Goal: Task Accomplishment & Management: Use online tool/utility

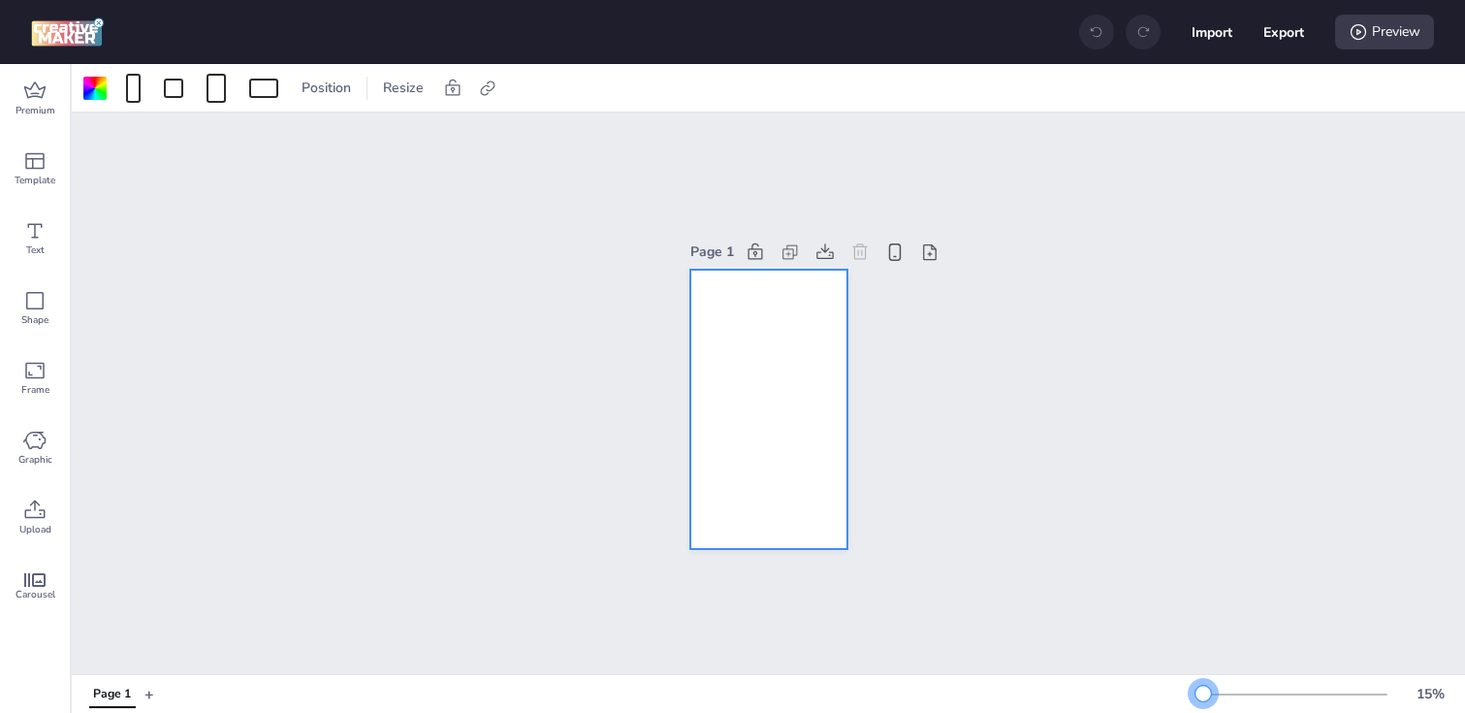
drag, startPoint x: 1233, startPoint y: 690, endPoint x: 1203, endPoint y: 690, distance: 29.1
click at [1203, 690] on div at bounding box center [1204, 694] width 16 height 16
click at [131, 87] on div at bounding box center [133, 88] width 15 height 29
click at [90, 89] on div at bounding box center [94, 88] width 23 height 23
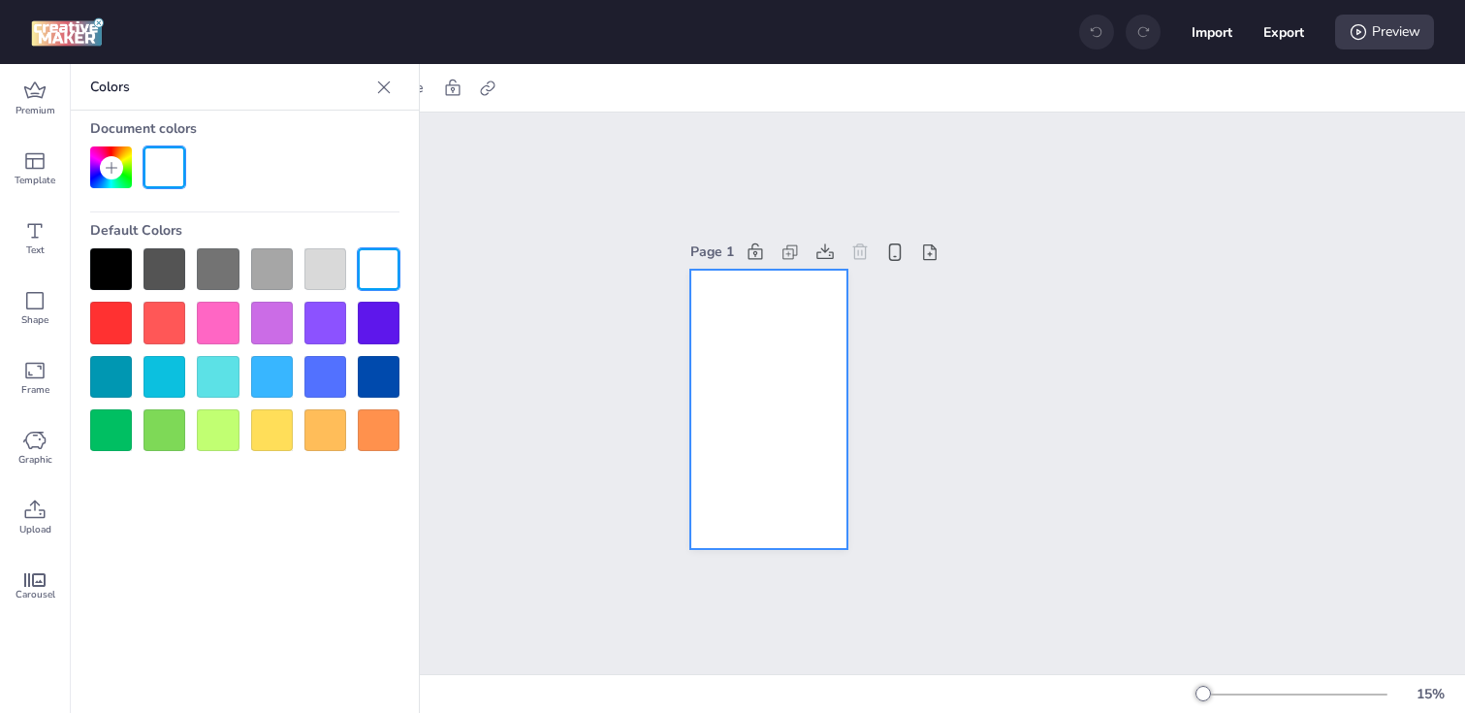
click at [111, 264] on div at bounding box center [111, 269] width 42 height 42
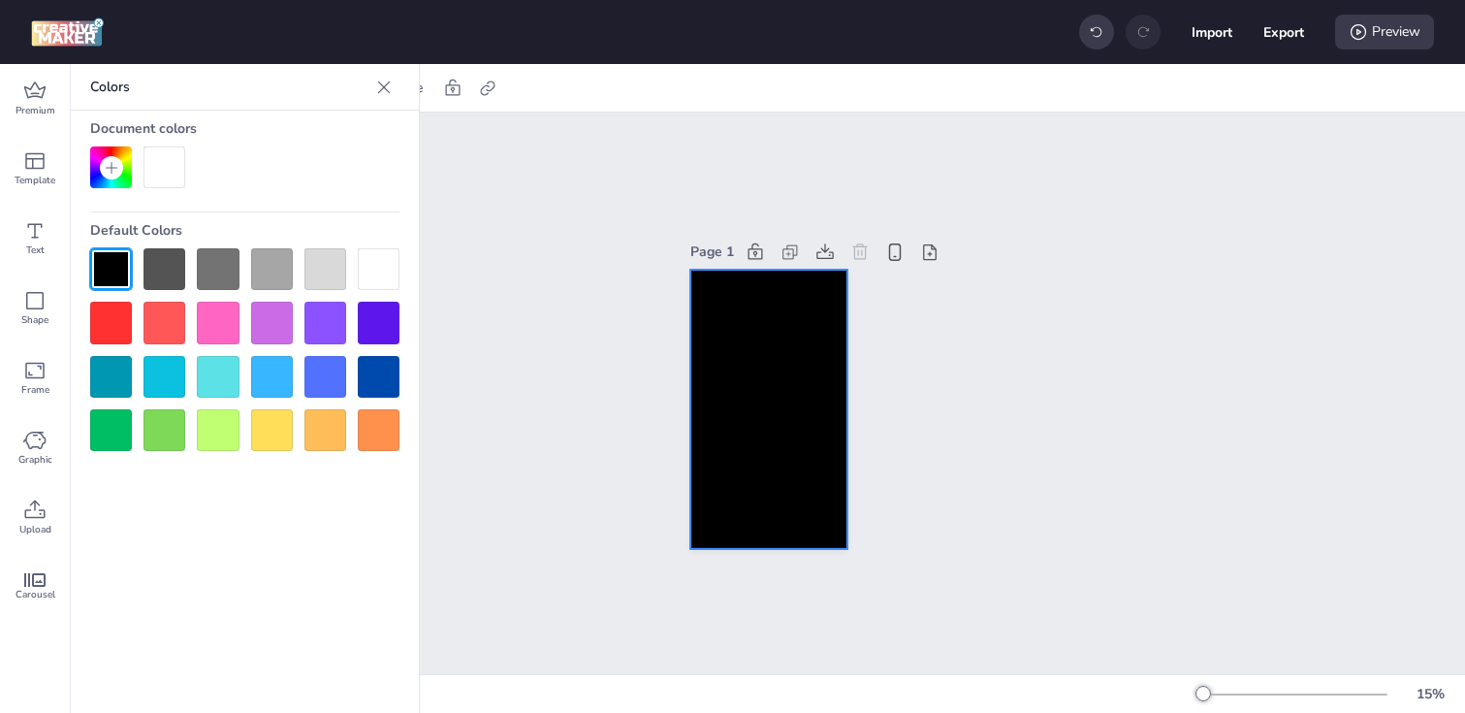
click at [534, 302] on div "Page 1" at bounding box center [769, 392] width 1394 height 561
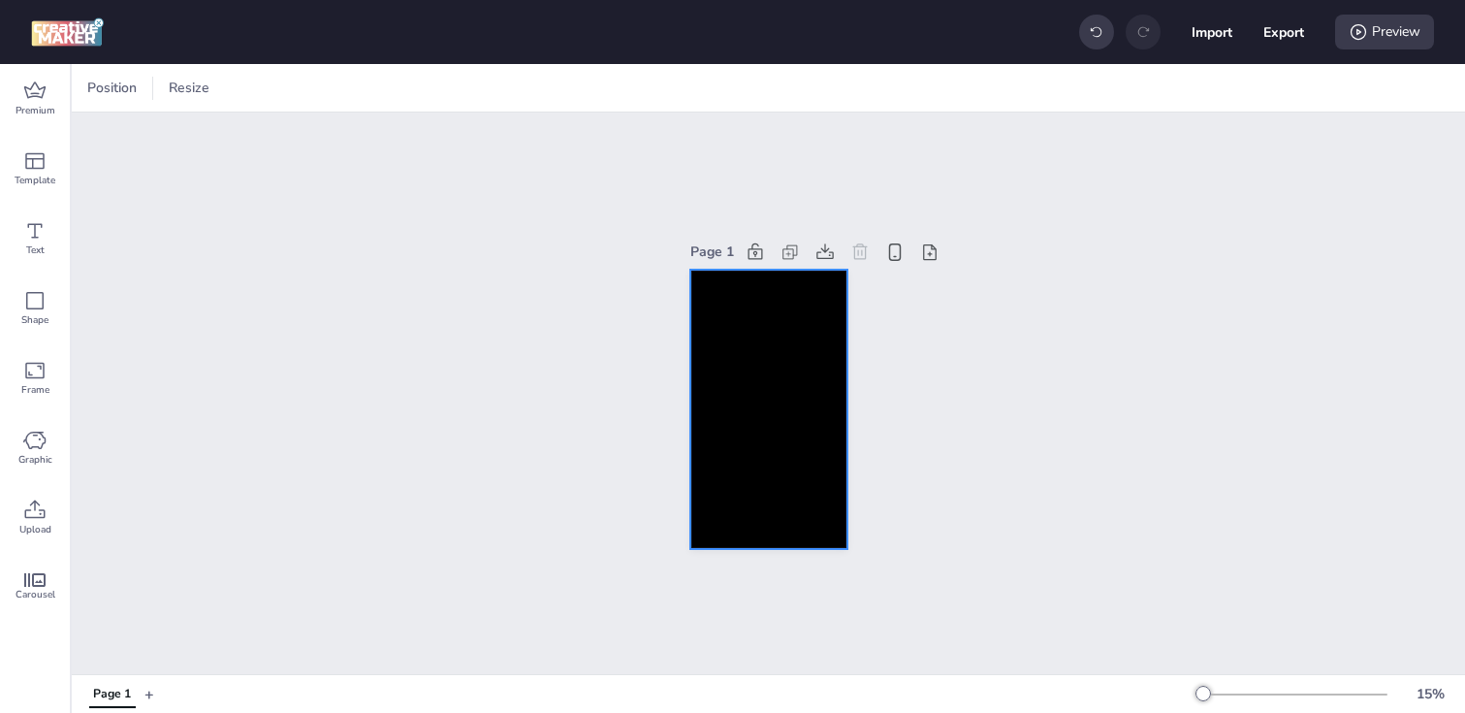
click at [791, 407] on div at bounding box center [768, 409] width 157 height 279
click at [484, 93] on icon at bounding box center [487, 88] width 19 height 19
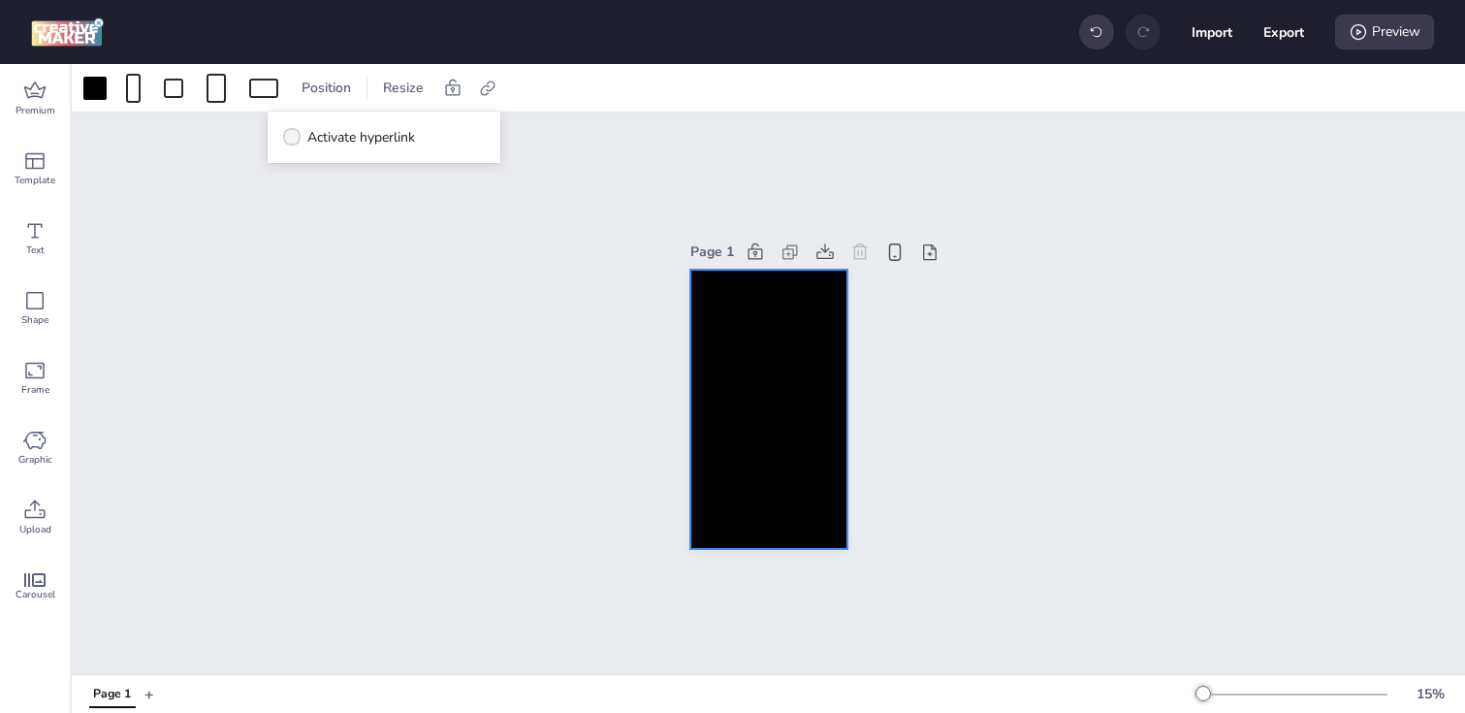
click at [317, 143] on span "Activate hyperlink" at bounding box center [361, 137] width 108 height 20
click at [295, 143] on input "Activate hyperlink" at bounding box center [288, 145] width 13 height 13
checkbox input "true"
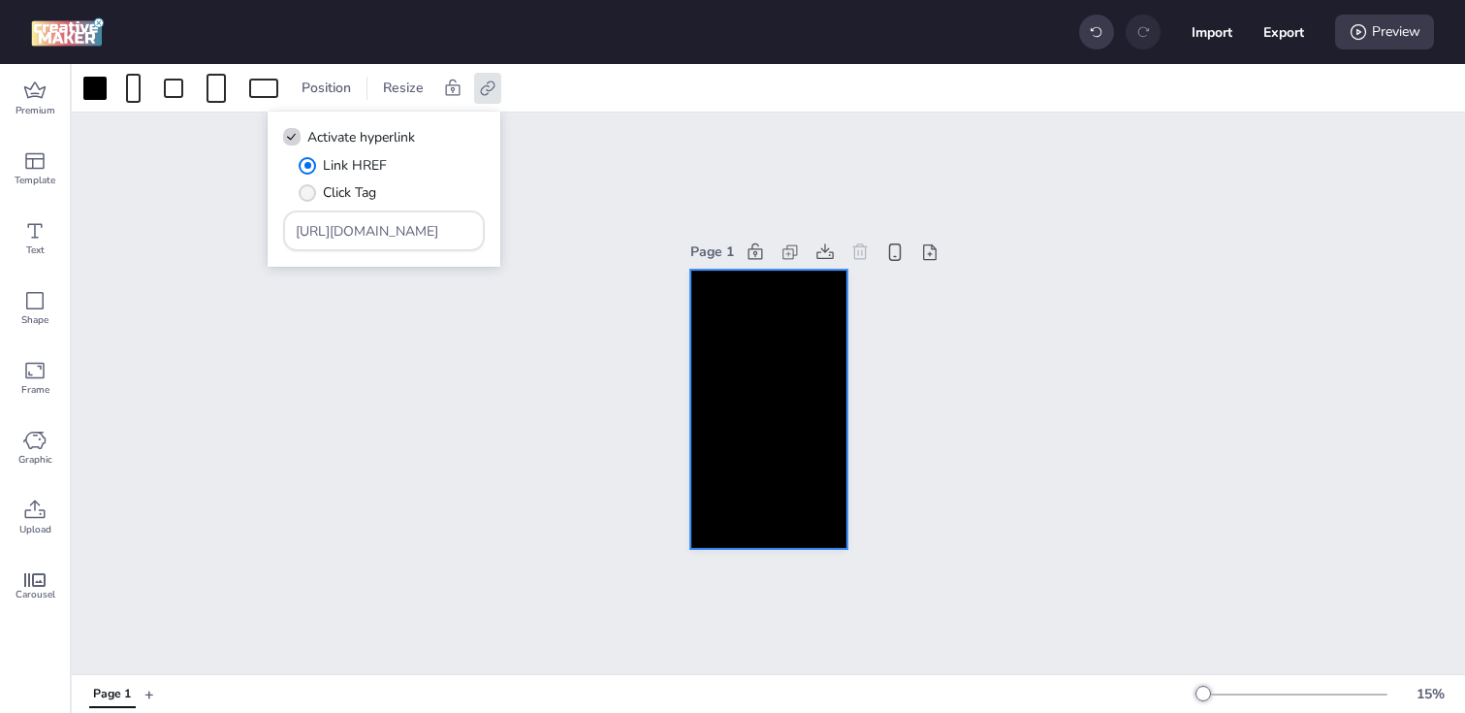
click at [321, 192] on label "Click Tag" at bounding box center [337, 193] width 91 height 34
click at [310, 194] on input "Click Tag" at bounding box center [304, 200] width 13 height 13
radio input "true"
drag, startPoint x: 431, startPoint y: 230, endPoint x: 227, endPoint y: 226, distance: 203.7
click at [227, 227] on body "Import Export Preview Premium Template Text Shape Frame Graphic Upload Carousel…" at bounding box center [732, 356] width 1465 height 713
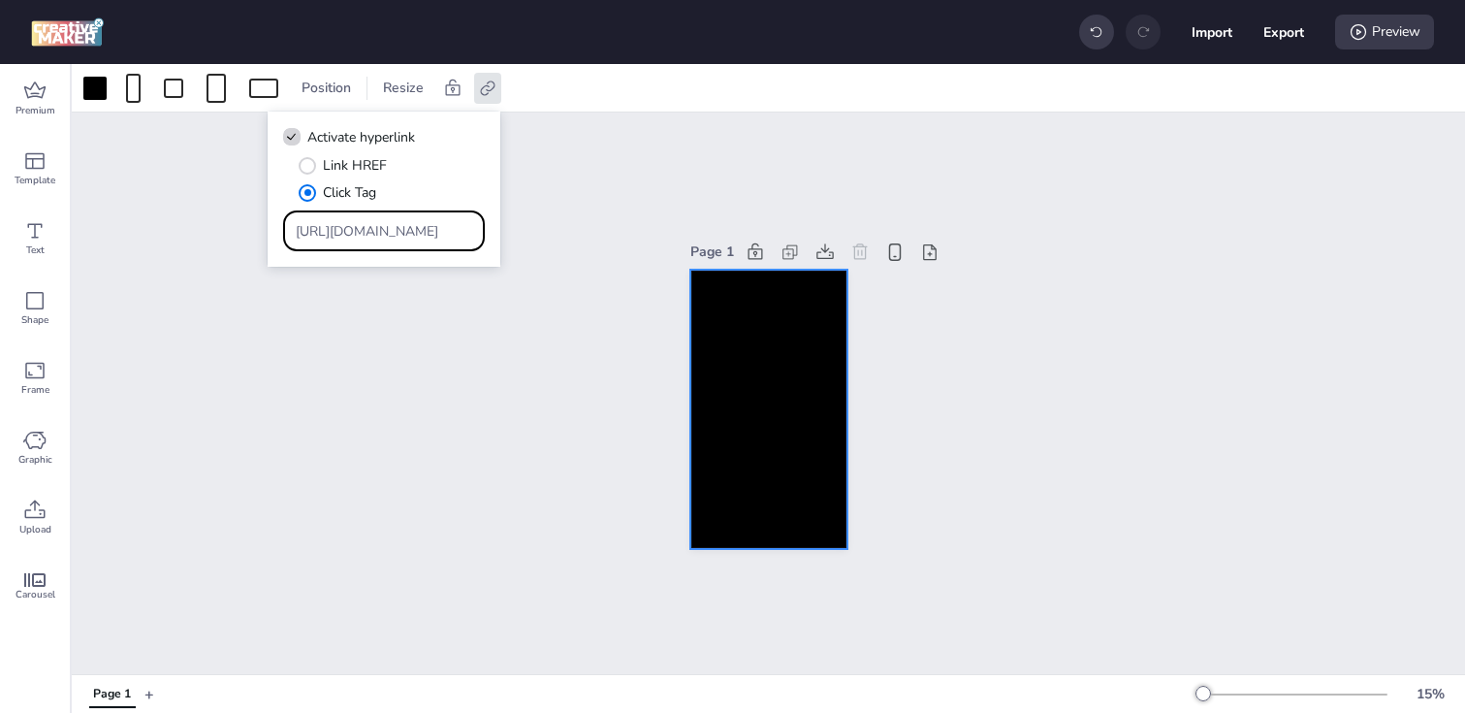
paste input "[DOMAIN_NAME][URL]"
type input "[URL][DOMAIN_NAME]"
click at [434, 475] on div "Page 1" at bounding box center [769, 392] width 1394 height 561
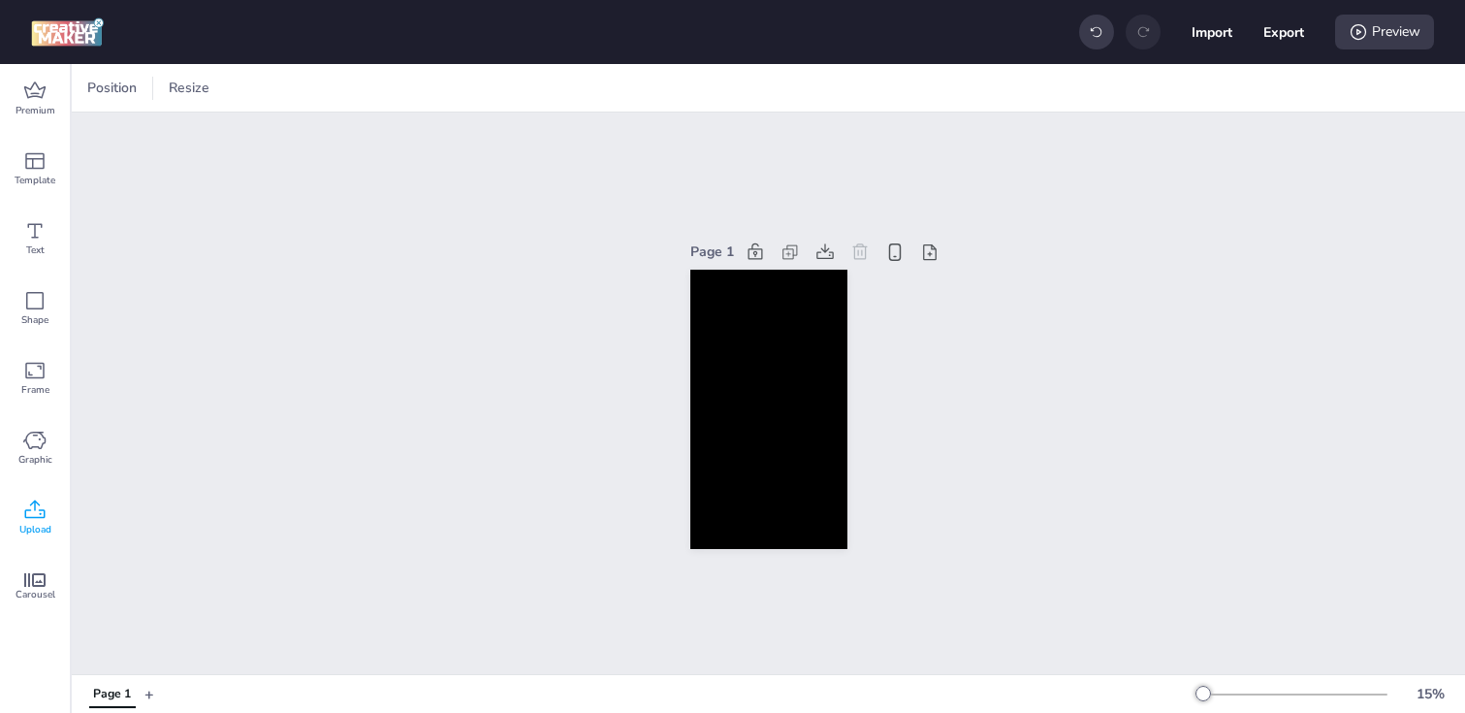
click at [42, 524] on span "Upload" at bounding box center [35, 530] width 32 height 16
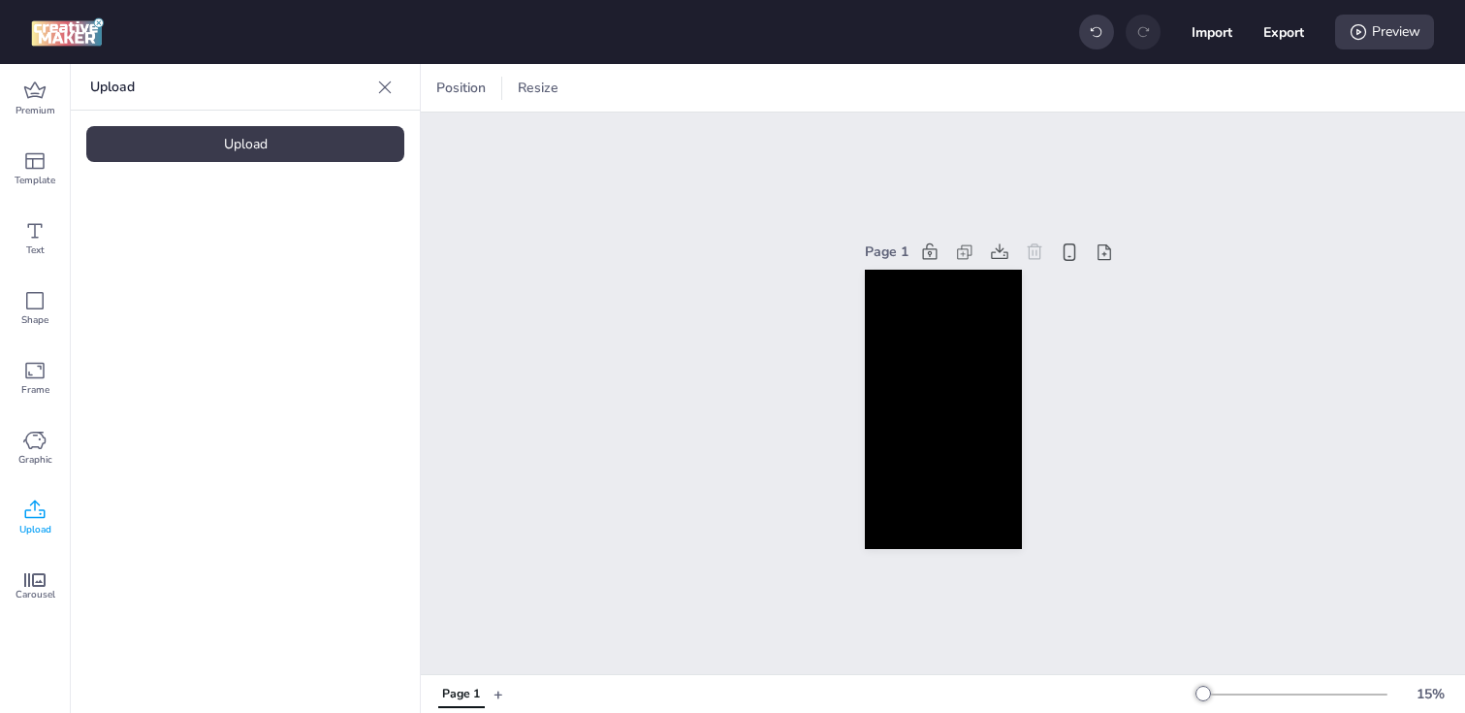
click at [251, 167] on div "Upload Upload" at bounding box center [245, 388] width 349 height 649
click at [237, 144] on div "Upload" at bounding box center [245, 144] width 318 height 36
click at [174, 280] on video at bounding box center [163, 271] width 155 height 78
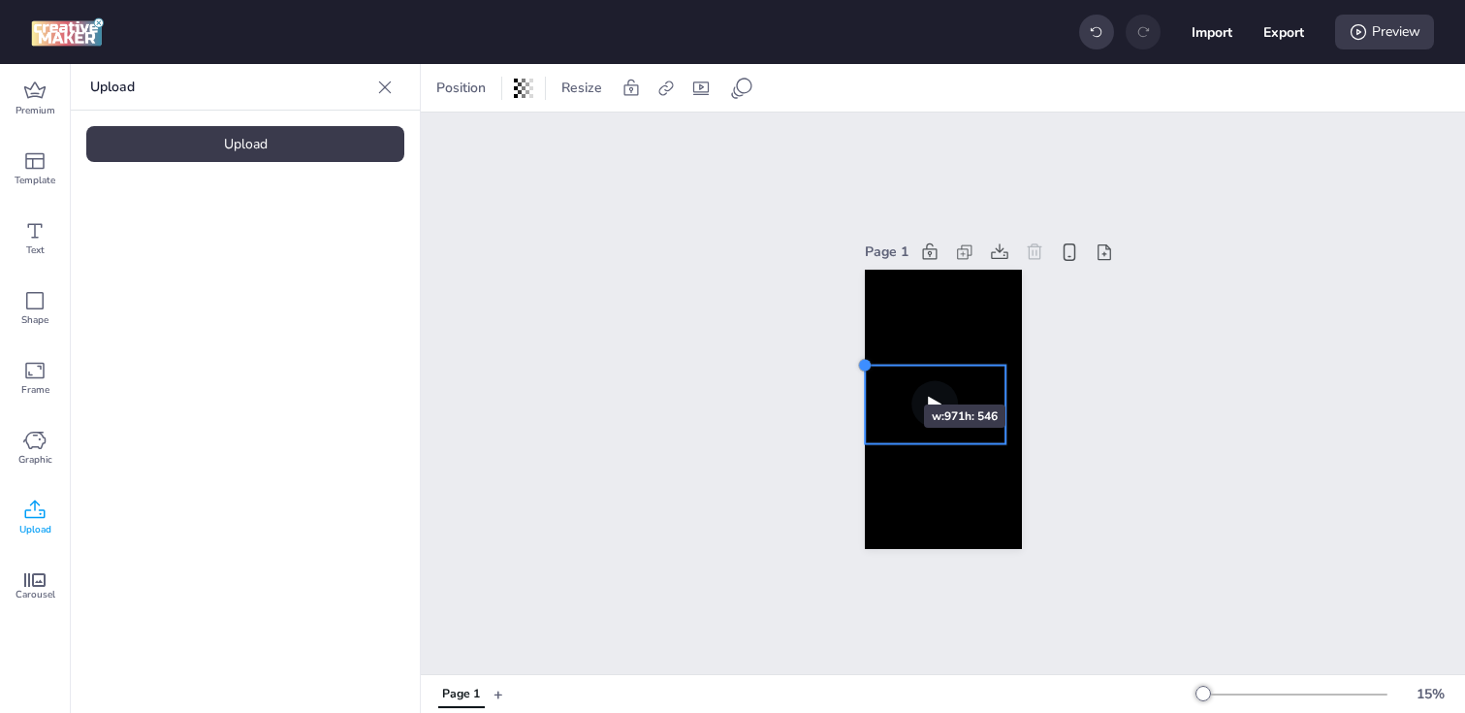
drag, startPoint x: 882, startPoint y: 373, endPoint x: 866, endPoint y: 369, distance: 16.0
click at [866, 369] on div at bounding box center [865, 365] width 16 height 16
click at [1010, 450] on div at bounding box center [943, 409] width 157 height 279
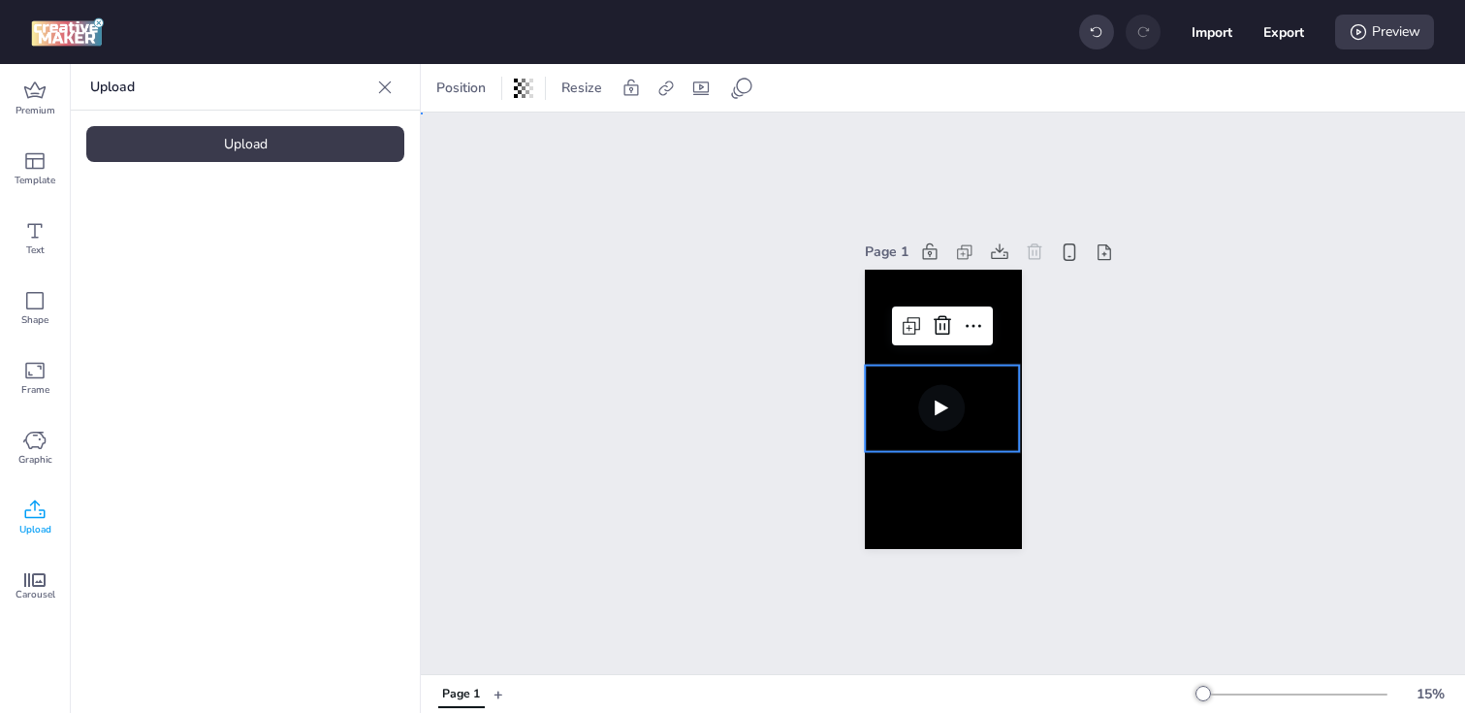
click at [735, 399] on div "Page 1" at bounding box center [943, 392] width 1044 height 561
click at [915, 401] on video at bounding box center [942, 408] width 155 height 87
click at [1018, 451] on div at bounding box center [1021, 453] width 16 height 16
click at [873, 388] on video at bounding box center [943, 409] width 157 height 88
click at [671, 100] on div at bounding box center [666, 88] width 27 height 31
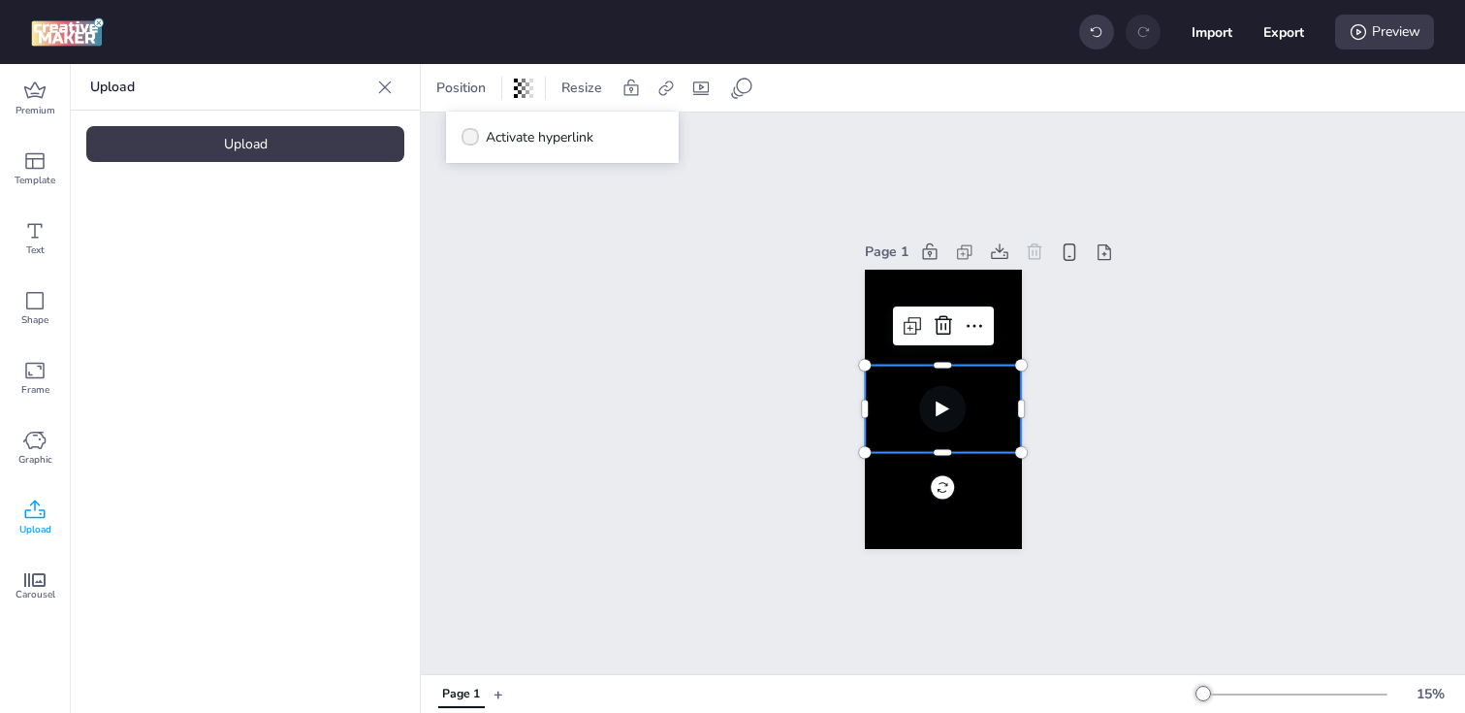
click at [588, 135] on span "Activate hyperlink" at bounding box center [540, 137] width 108 height 20
click at [473, 139] on input "Activate hyperlink" at bounding box center [467, 145] width 13 height 13
checkbox input "true"
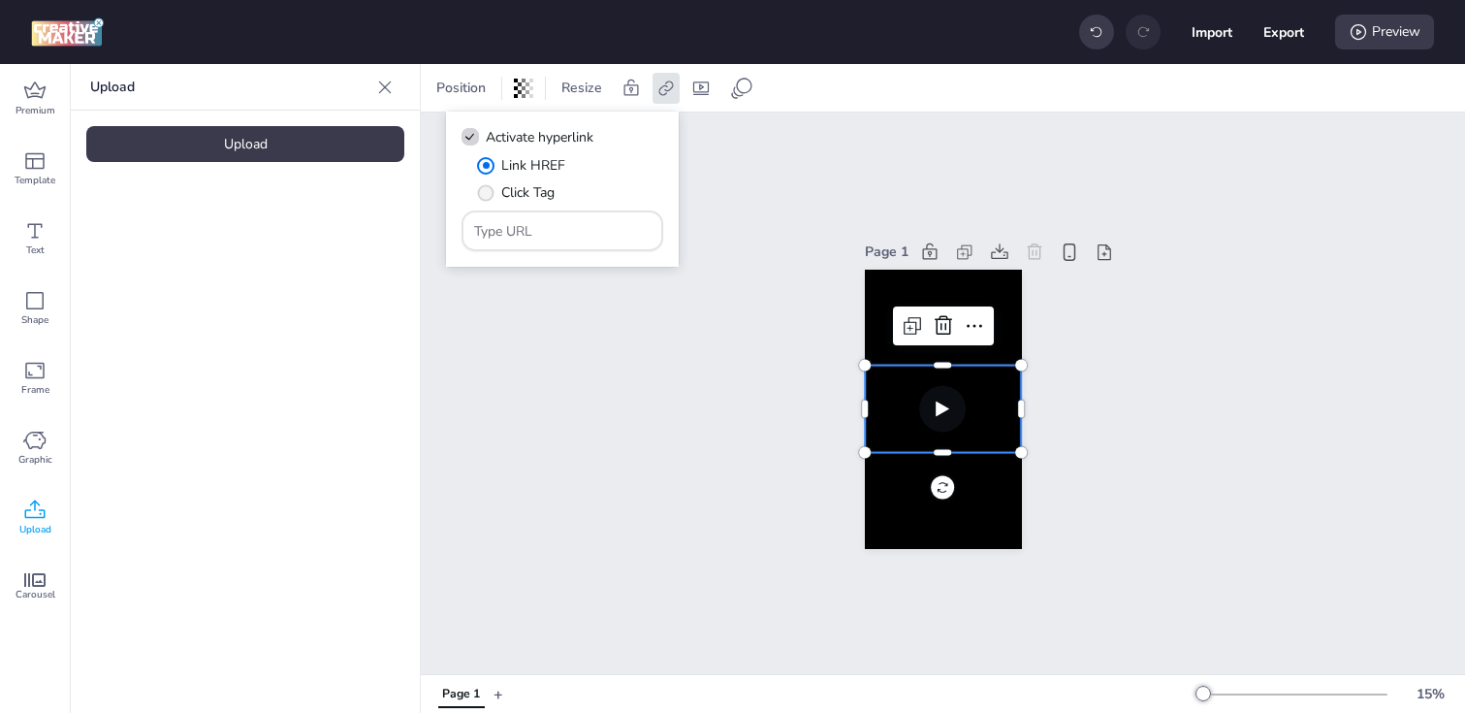
click at [531, 191] on span "Click Tag" at bounding box center [527, 192] width 53 height 20
click at [489, 194] on input "Click Tag" at bounding box center [482, 200] width 13 height 13
radio input "true"
click at [555, 237] on input "Type URL" at bounding box center [562, 231] width 177 height 20
paste input "[URL][DOMAIN_NAME]"
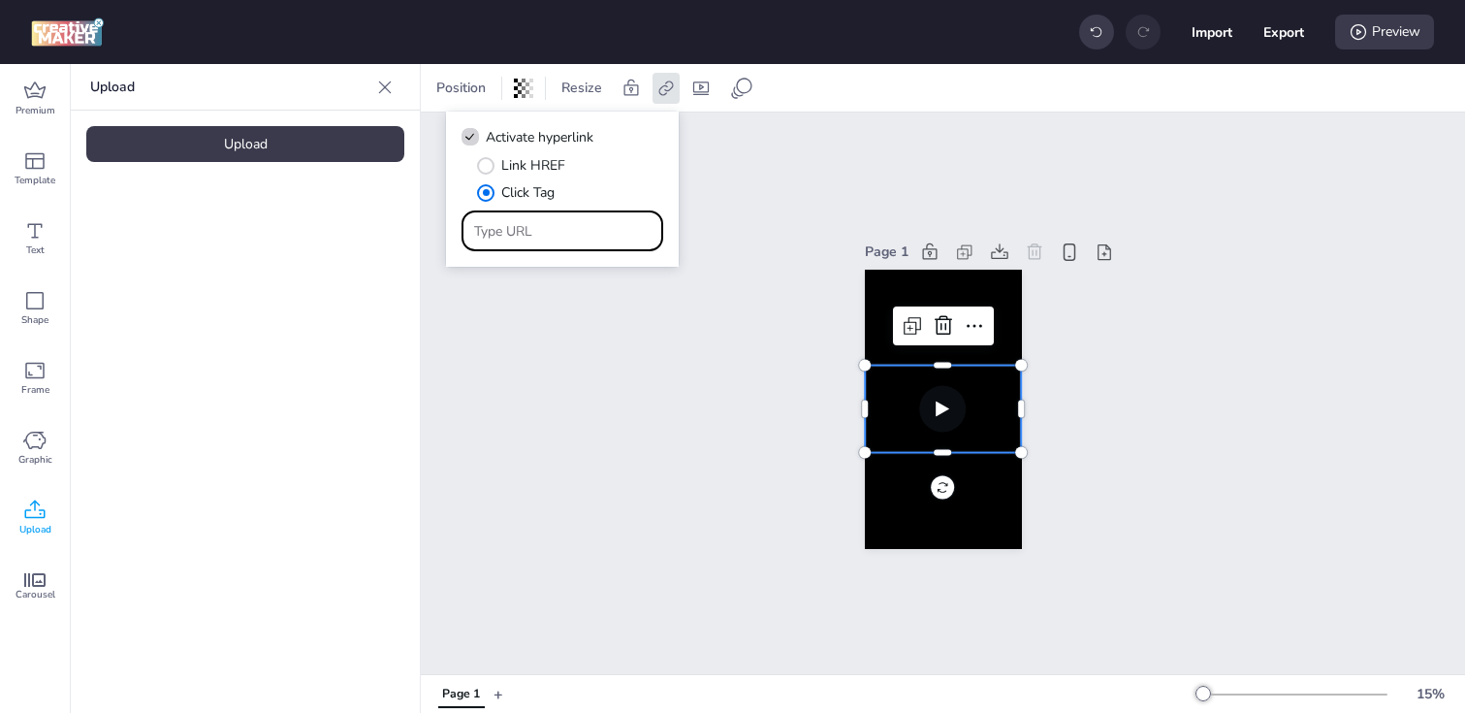
type input "[URL][DOMAIN_NAME]"
click at [641, 324] on div "Page 1" at bounding box center [943, 392] width 1044 height 561
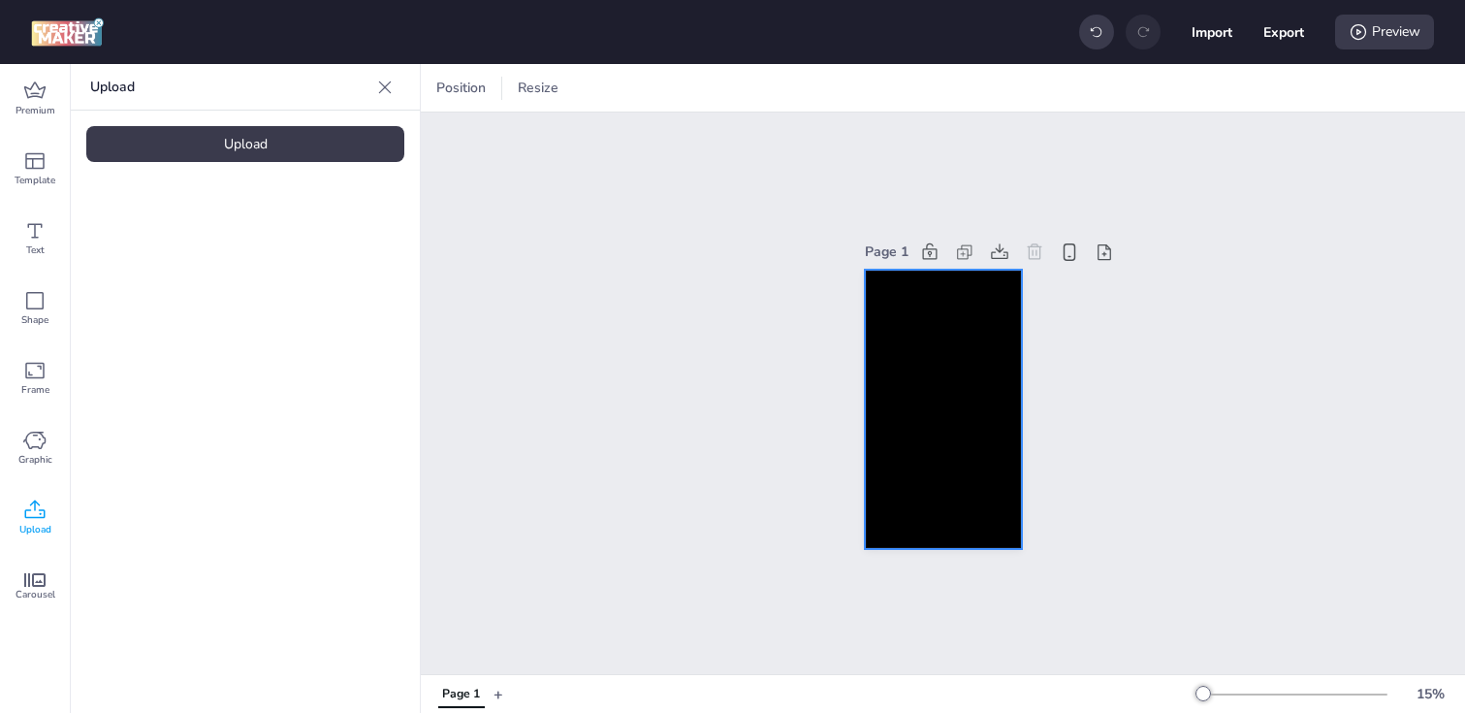
click at [922, 295] on div at bounding box center [943, 409] width 157 height 279
click at [831, 96] on icon at bounding box center [836, 88] width 19 height 19
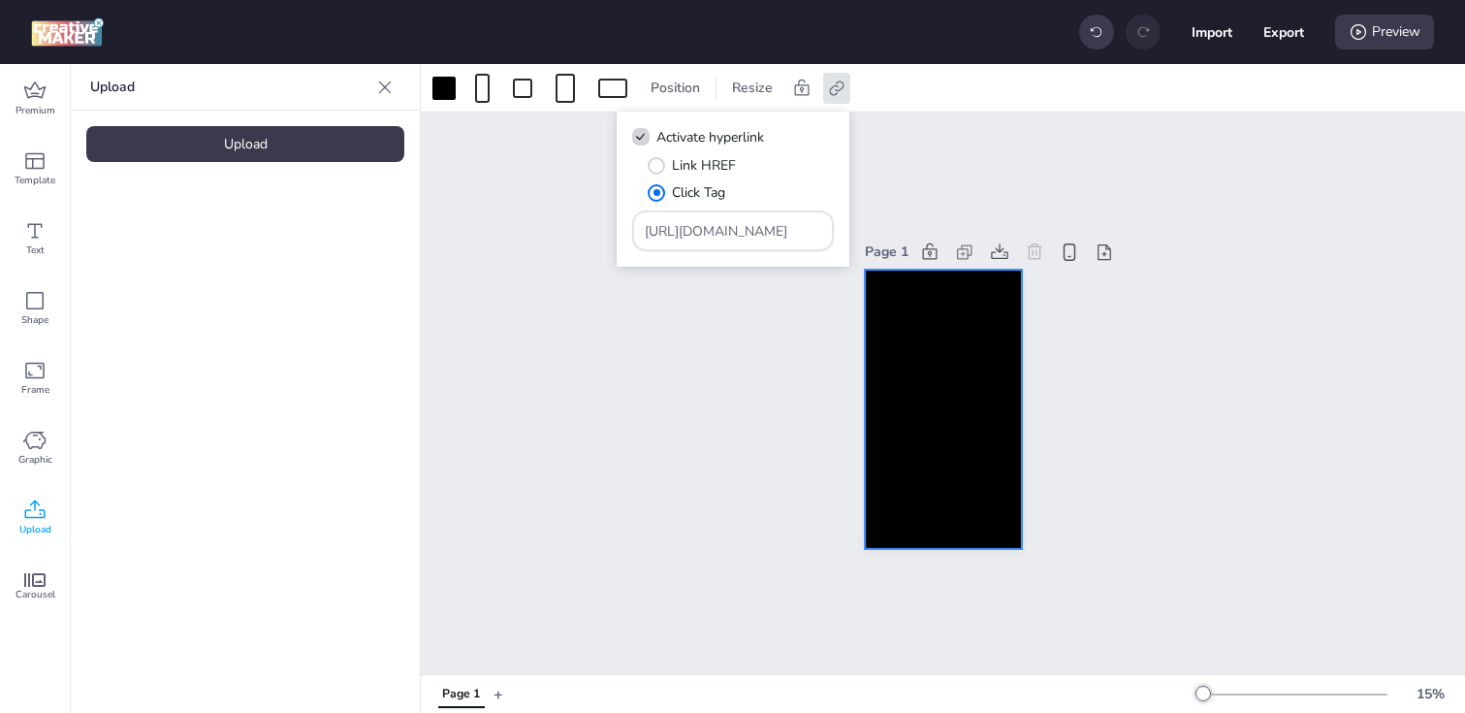
click at [543, 328] on div "Page 1" at bounding box center [943, 392] width 1044 height 561
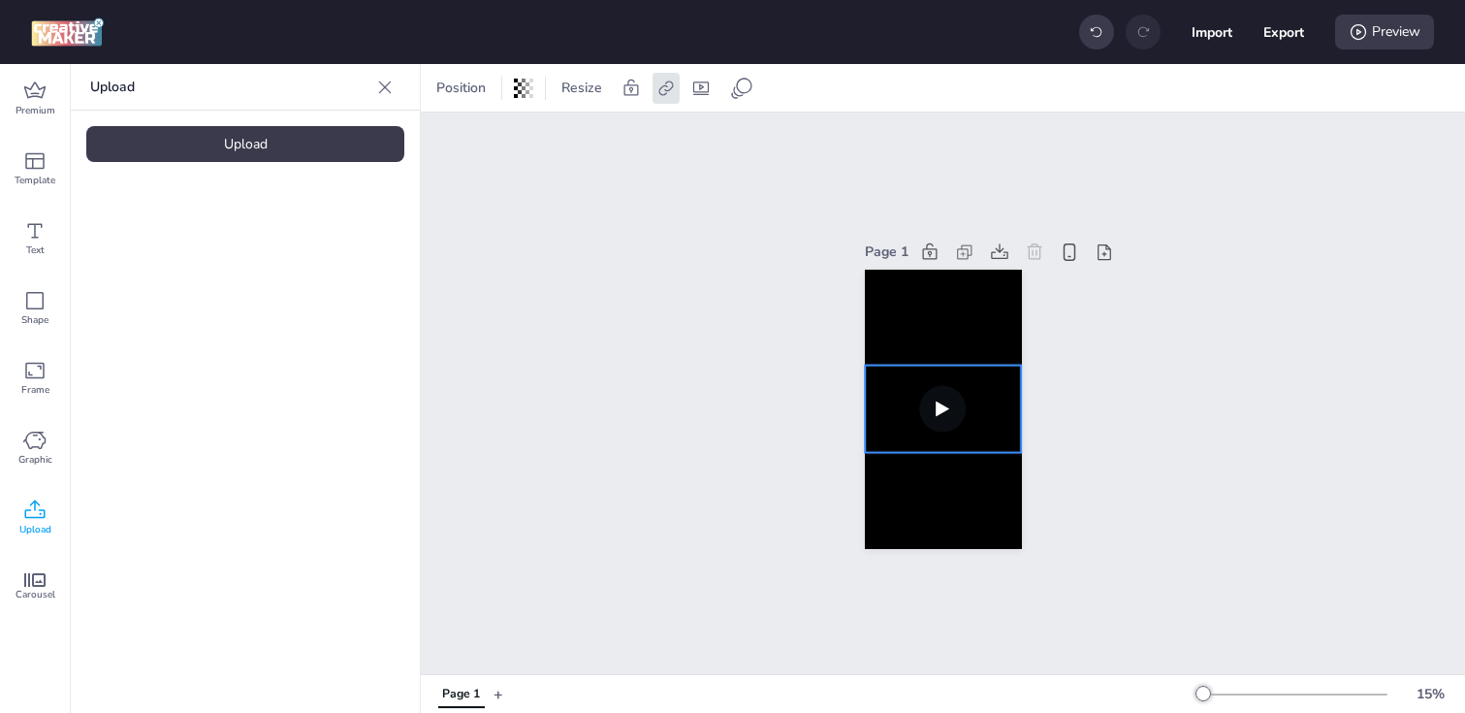
click at [904, 388] on video at bounding box center [943, 409] width 157 height 88
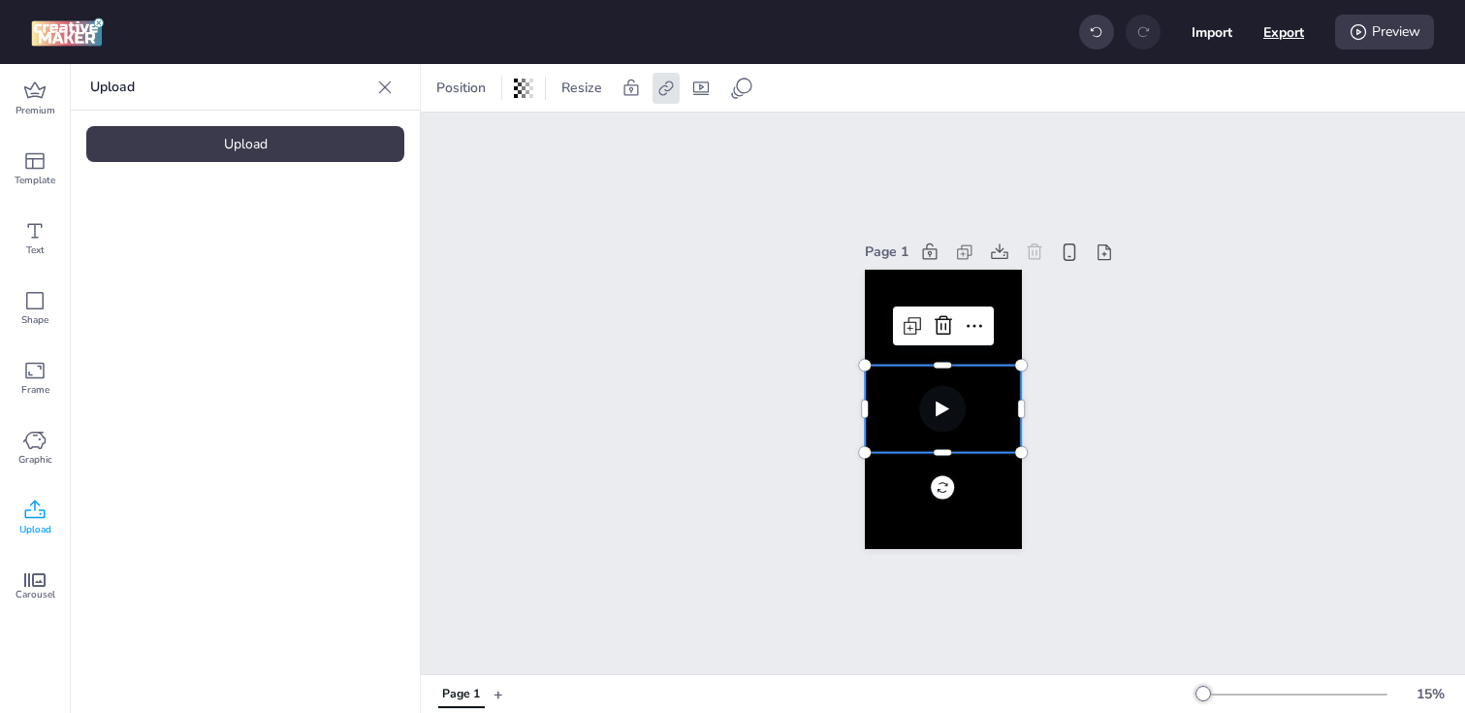
click at [1273, 41] on button "Export" at bounding box center [1284, 32] width 41 height 41
select select "html"
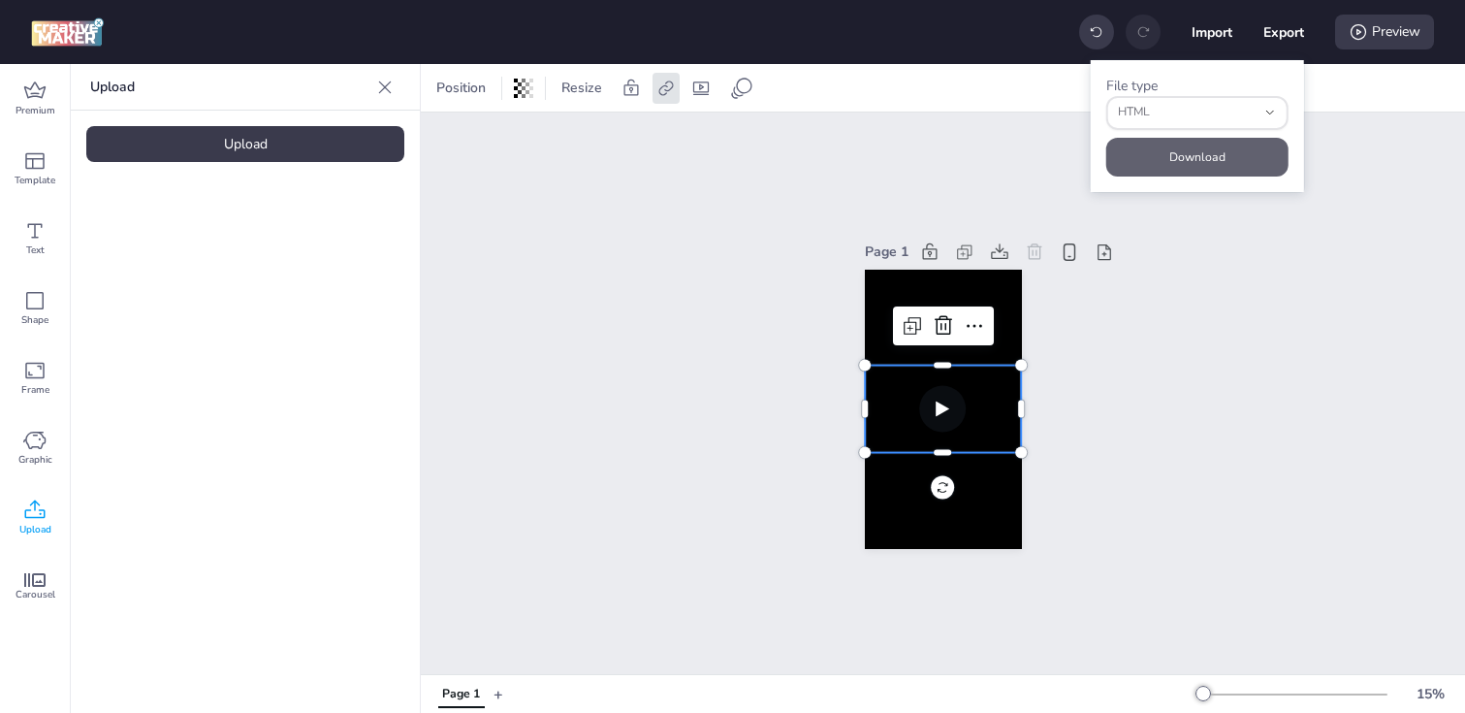
click at [1166, 162] on button "Download" at bounding box center [1197, 157] width 182 height 39
click at [657, 225] on div "Page 1" at bounding box center [943, 392] width 1044 height 561
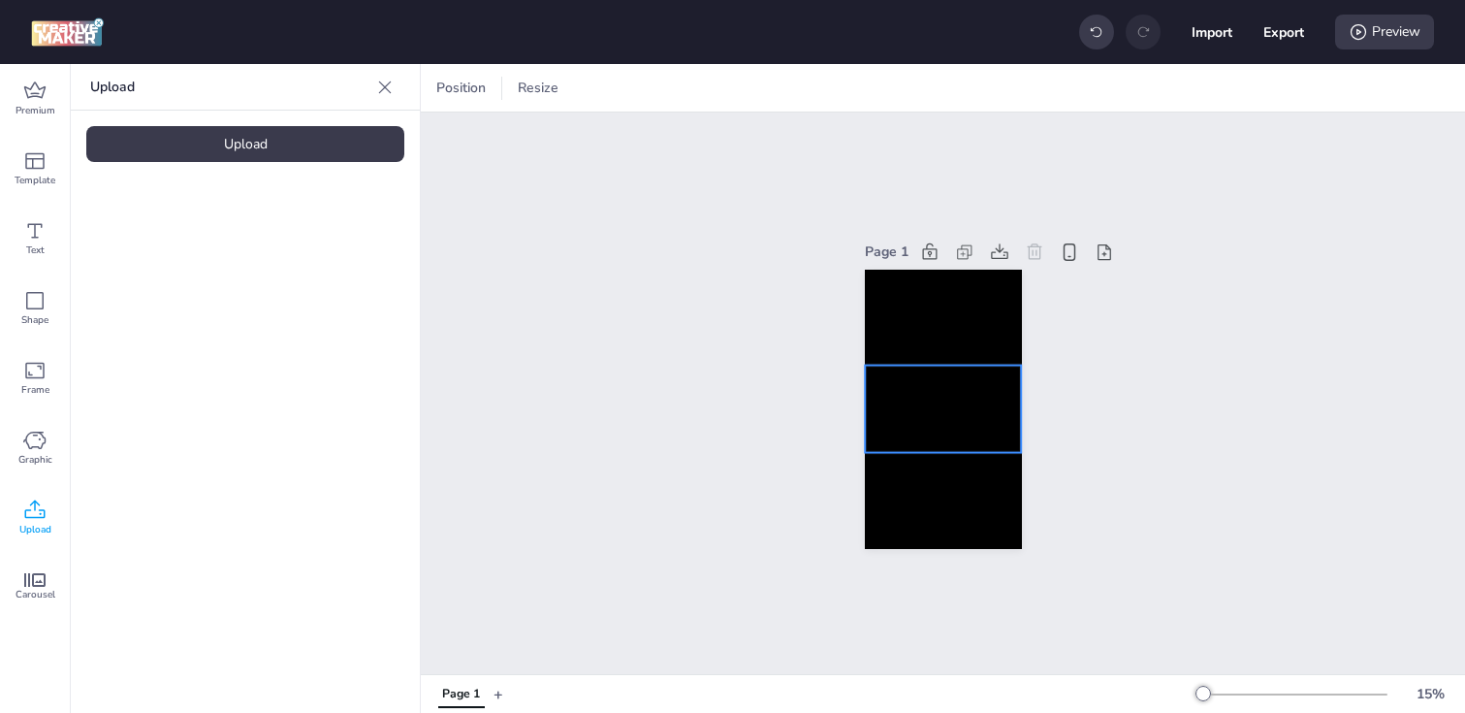
click at [935, 399] on video at bounding box center [943, 409] width 157 height 88
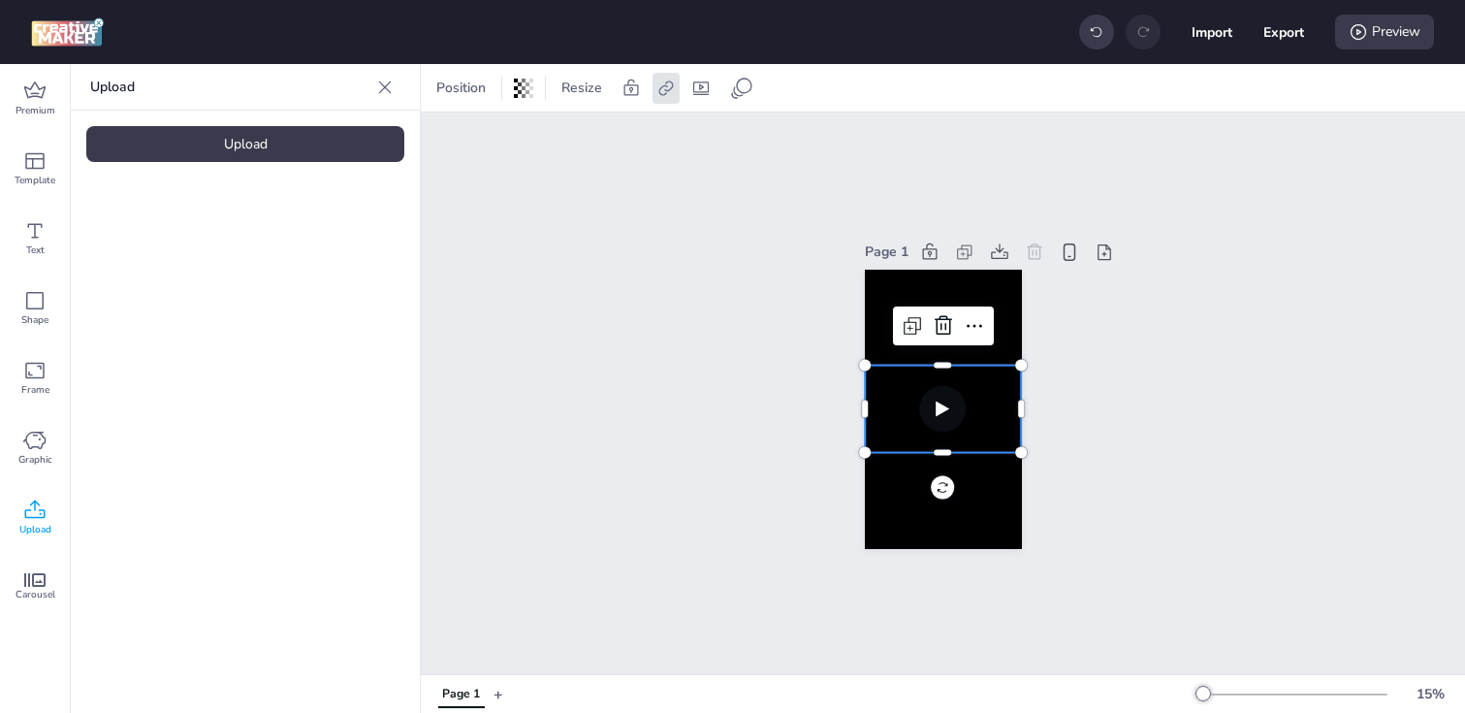
click at [764, 334] on div "Page 1" at bounding box center [943, 392] width 1044 height 561
click at [929, 441] on video at bounding box center [943, 409] width 157 height 88
click at [872, 283] on div at bounding box center [943, 409] width 157 height 279
click at [901, 417] on video at bounding box center [943, 409] width 157 height 88
click at [888, 290] on div at bounding box center [943, 409] width 157 height 279
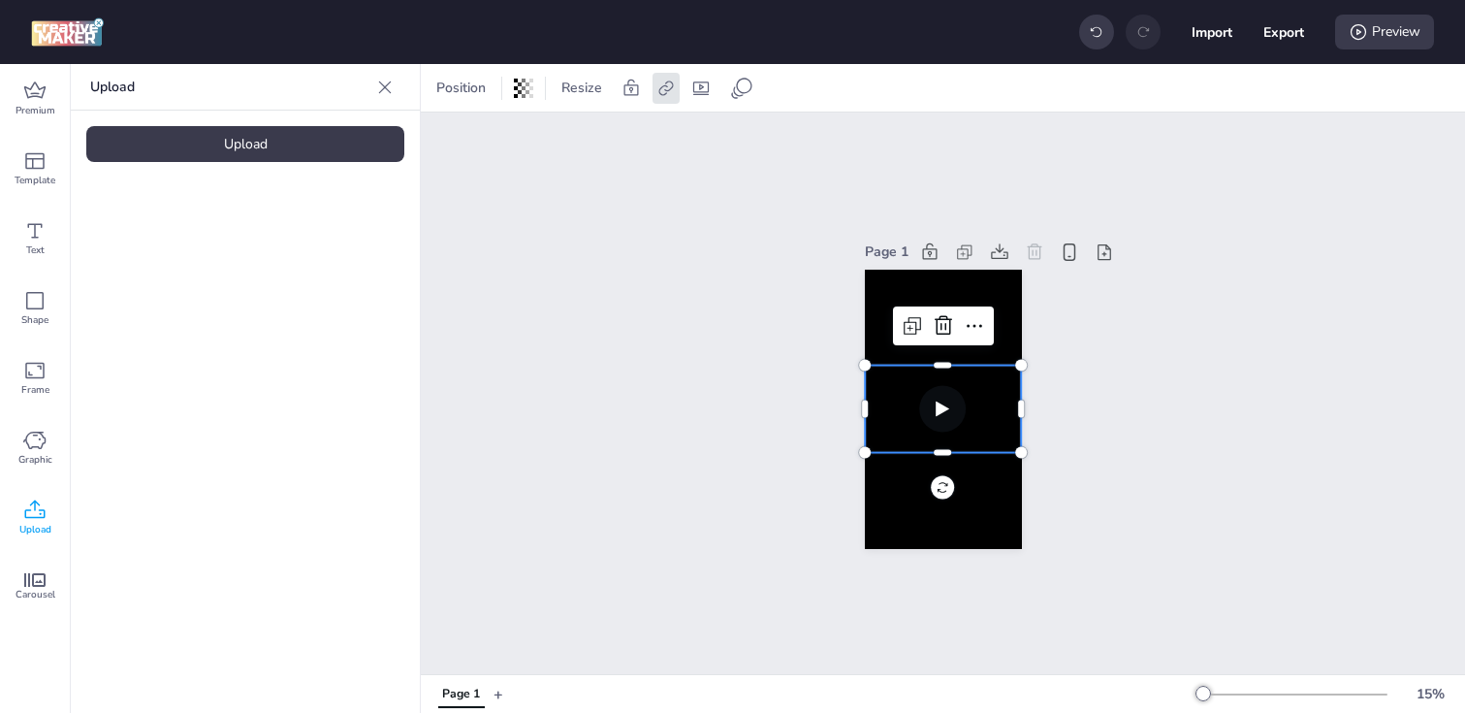
click at [908, 410] on video at bounding box center [943, 409] width 157 height 88
click at [882, 297] on div at bounding box center [943, 409] width 157 height 279
